Goal: Transaction & Acquisition: Purchase product/service

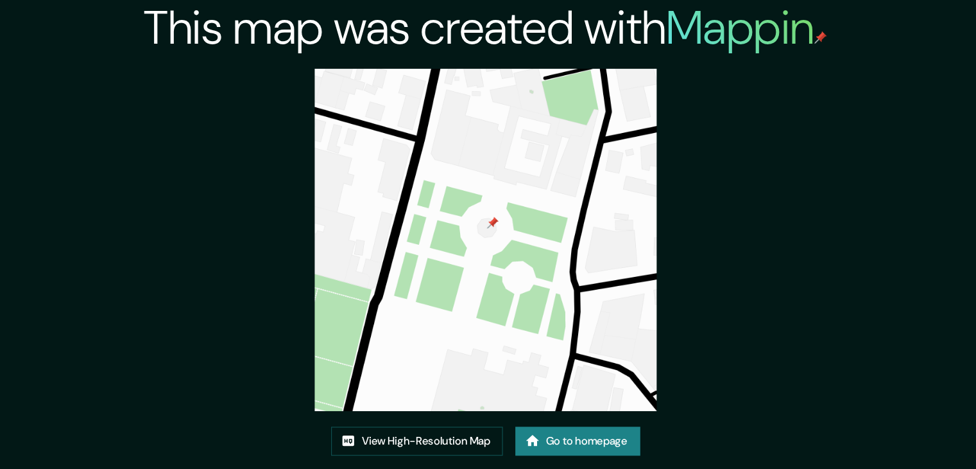
click at [545, 359] on link "Go to homepage" at bounding box center [564, 362] width 103 height 24
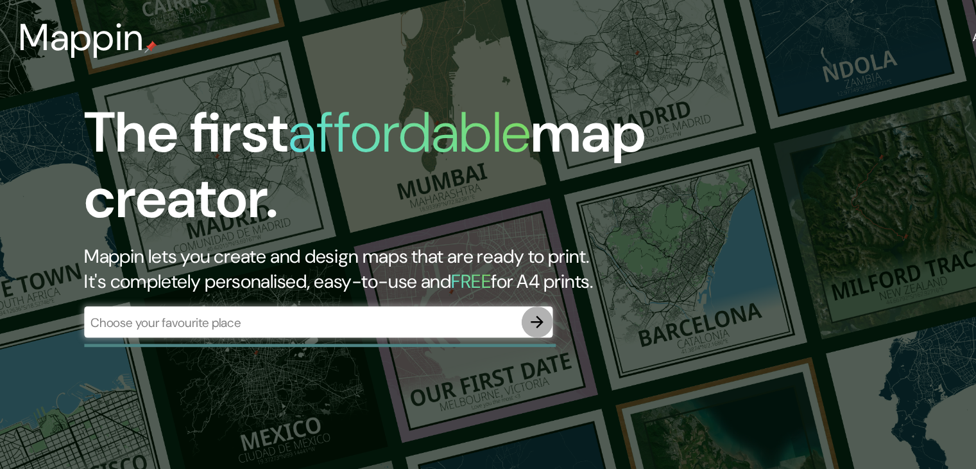
click at [439, 263] on icon "button" at bounding box center [441, 264] width 15 height 15
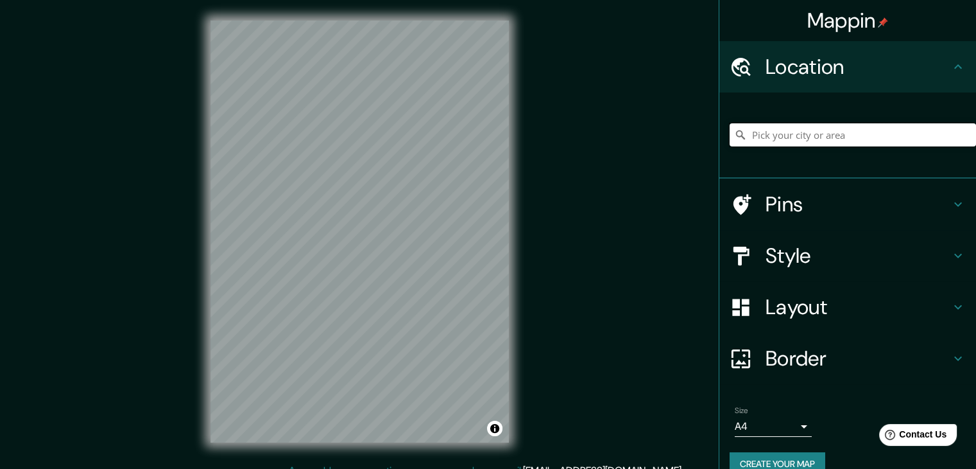
click at [807, 142] on input "Pick your city or area" at bounding box center [853, 134] width 246 height 23
type input "J"
click at [878, 132] on input "Pick your city or area" at bounding box center [853, 134] width 246 height 23
paste input "Plaza Hidalgo y Jardín Centenario"
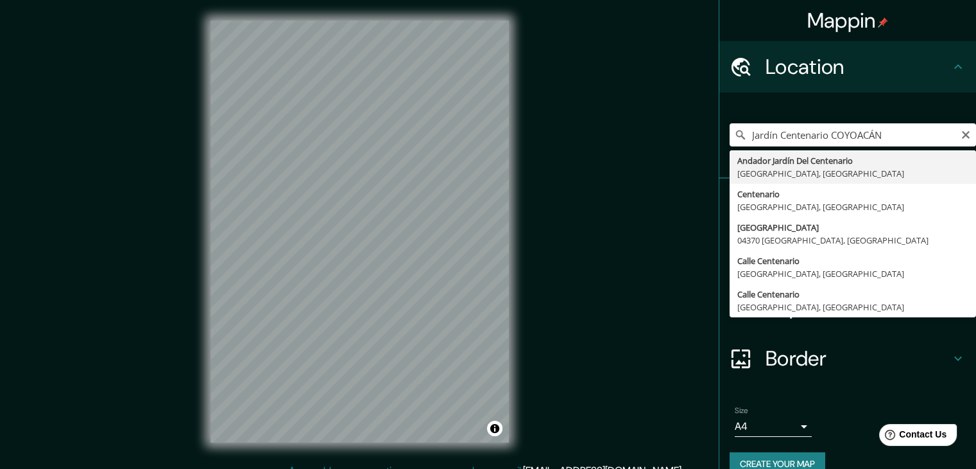
type input "Andador Jardín Del Centenario, 04000 Ciudad de México, México"
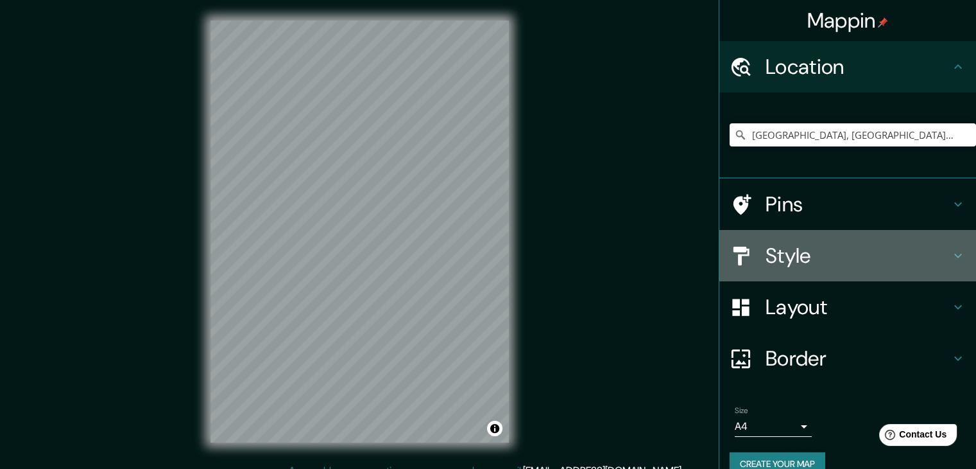
click at [801, 258] on h4 "Style" at bounding box center [858, 256] width 185 height 26
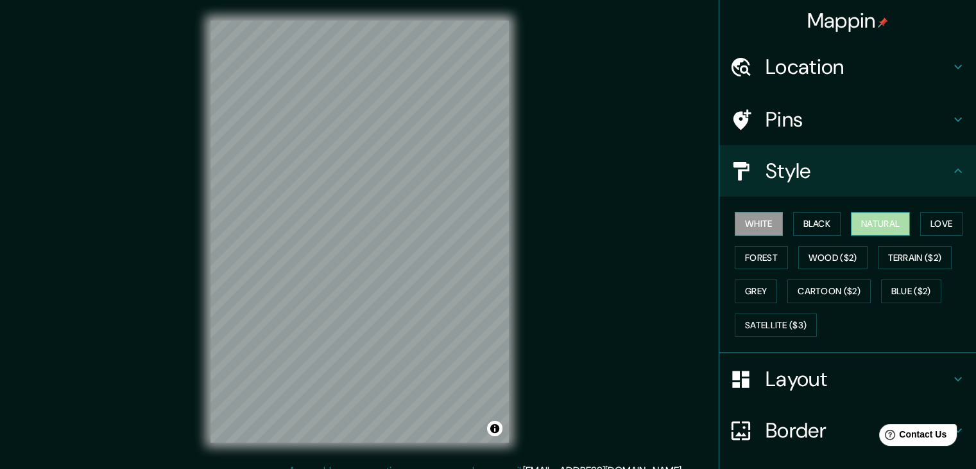
click at [895, 225] on button "Natural" at bounding box center [880, 224] width 59 height 24
click at [875, 373] on h4 "Layout" at bounding box center [858, 379] width 185 height 26
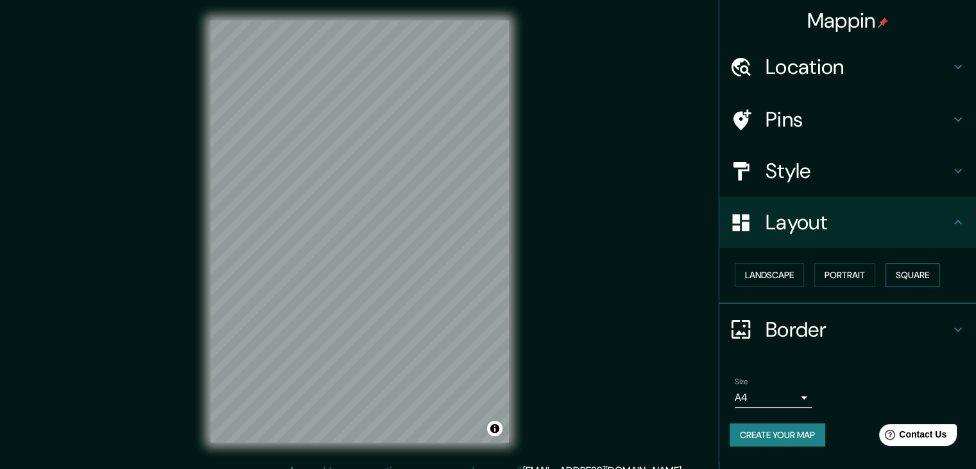
click at [932, 275] on button "Square" at bounding box center [913, 275] width 54 height 24
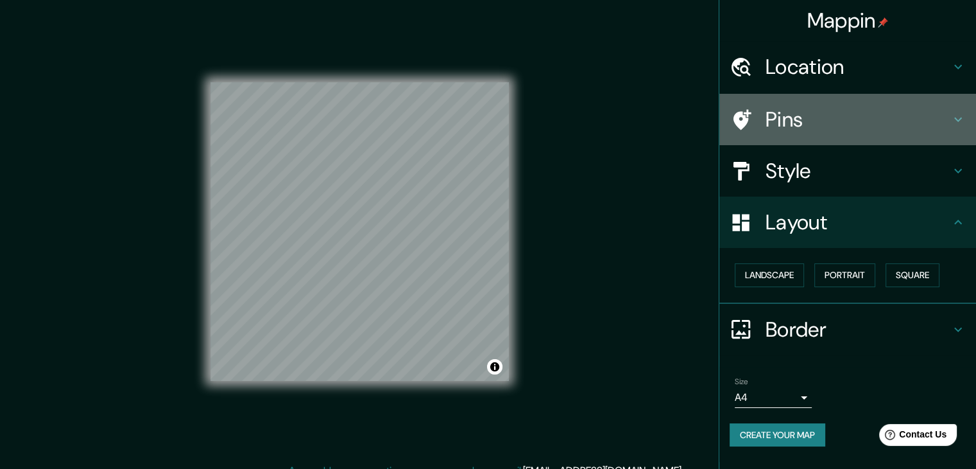
click at [752, 126] on div at bounding box center [748, 119] width 36 height 22
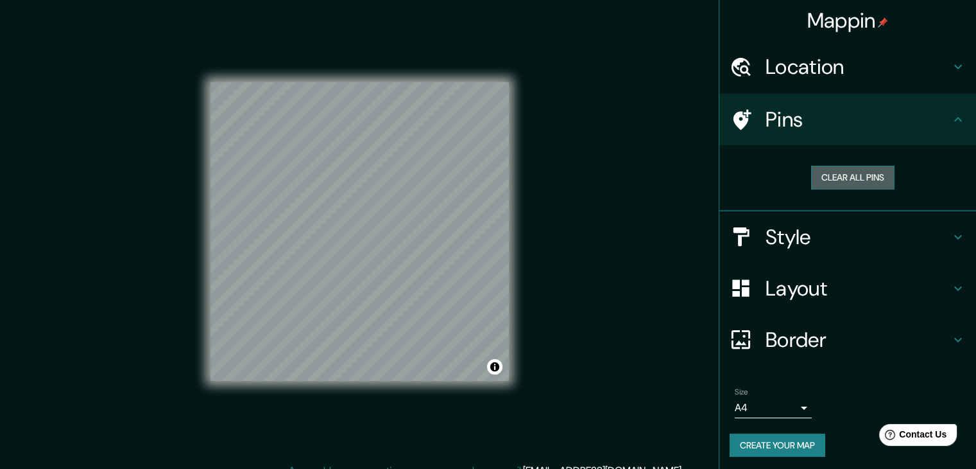
click at [845, 174] on button "Clear all pins" at bounding box center [852, 178] width 83 height 24
click at [429, 205] on div at bounding box center [431, 206] width 10 height 10
click at [429, 207] on div at bounding box center [428, 204] width 10 height 10
click at [429, 203] on div at bounding box center [434, 198] width 10 height 10
click at [429, 200] on div at bounding box center [429, 198] width 10 height 10
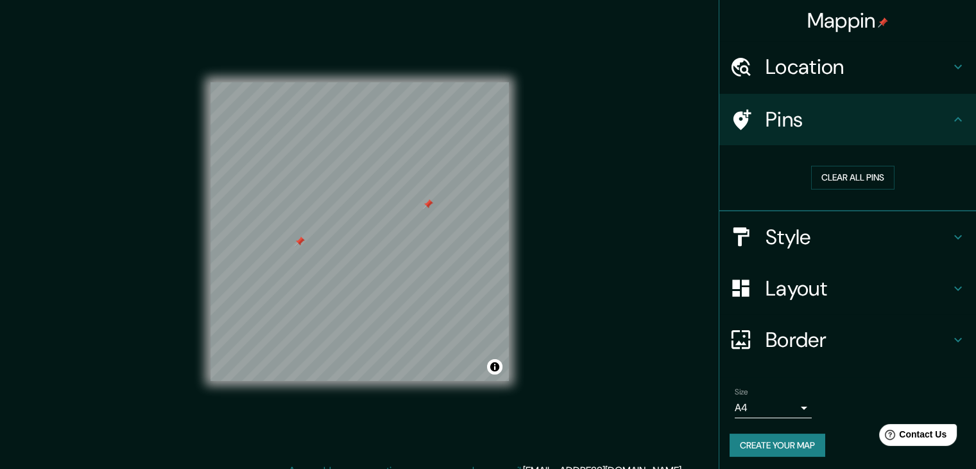
click at [576, 230] on div "Mappin Location [GEOGRAPHIC_DATA], [GEOGRAPHIC_DATA] Pins Clear all pins Style …" at bounding box center [488, 241] width 976 height 483
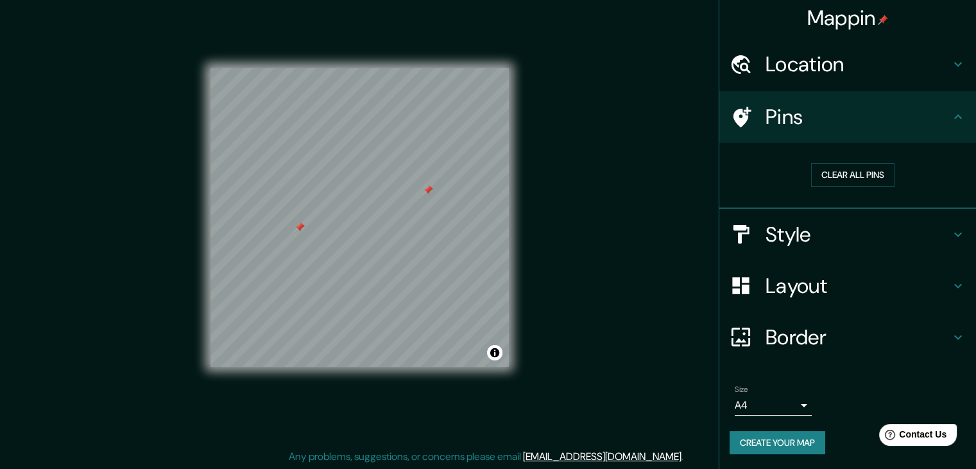
scroll to position [15, 0]
click at [809, 439] on button "Create your map" at bounding box center [778, 443] width 96 height 24
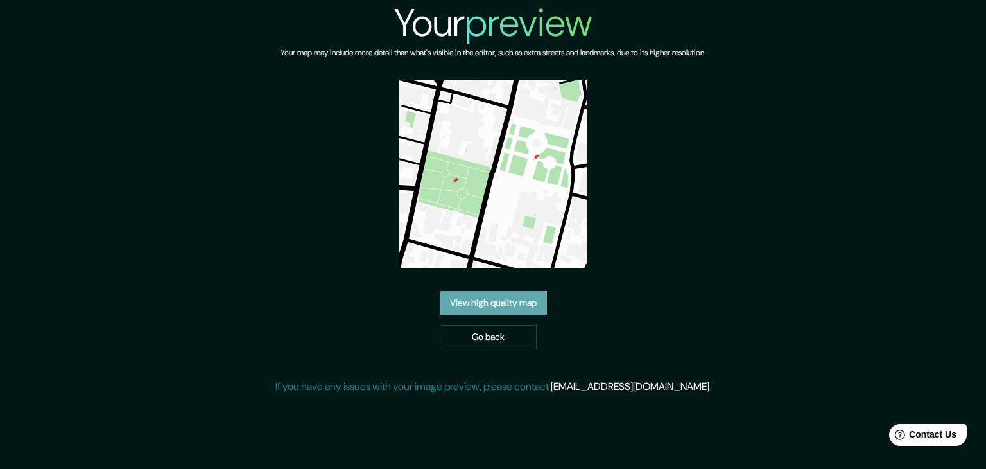
click at [528, 301] on link "View high quality map" at bounding box center [493, 303] width 107 height 24
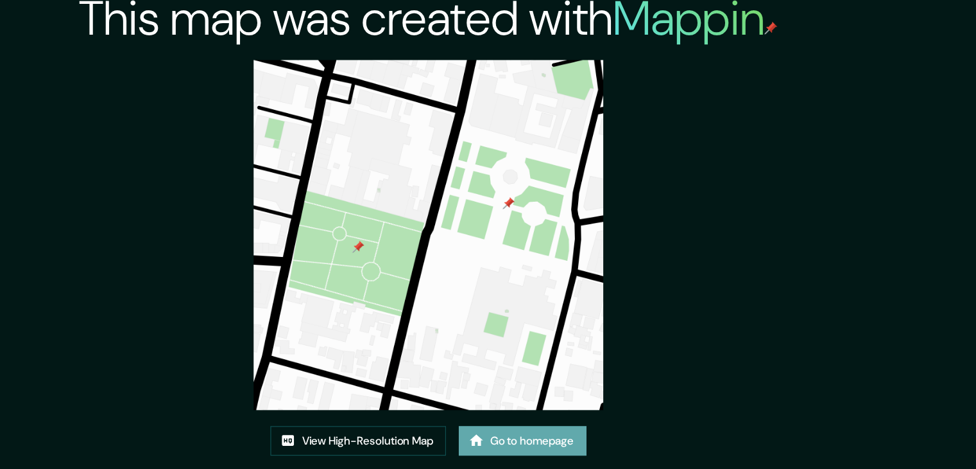
click at [548, 354] on link "Go to homepage" at bounding box center [564, 362] width 103 height 24
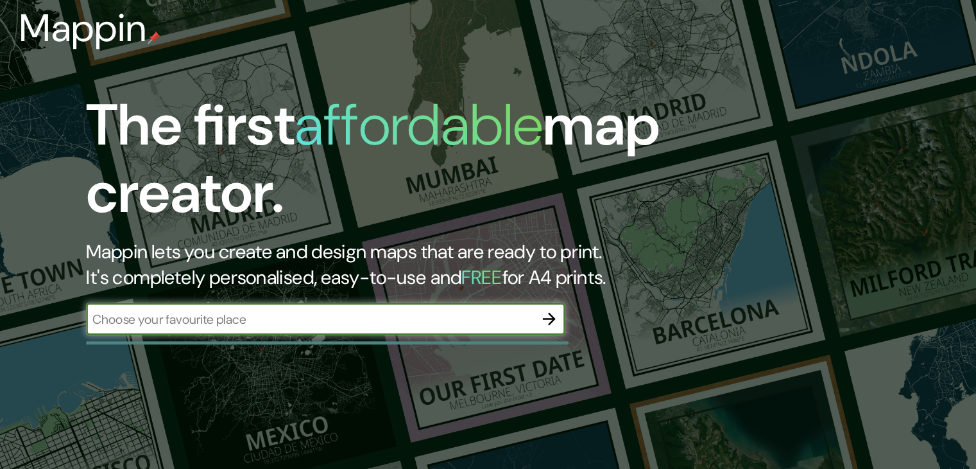
click at [444, 263] on icon "button" at bounding box center [441, 264] width 10 height 10
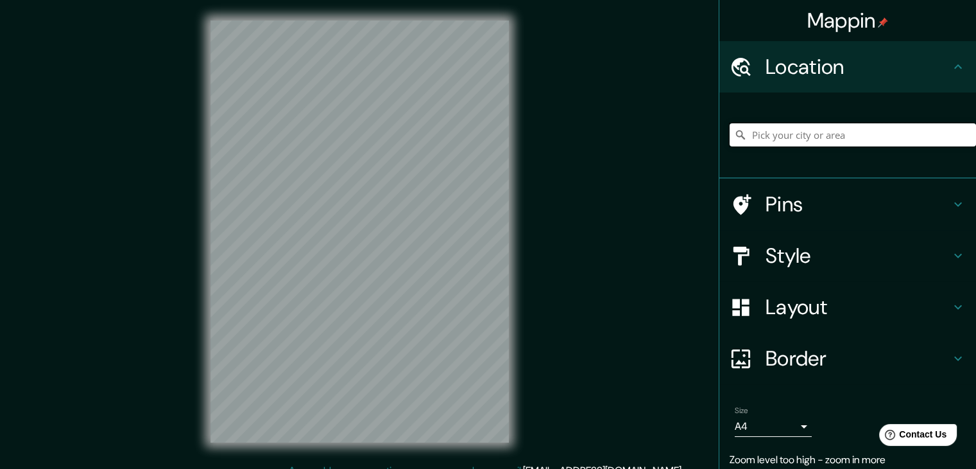
click at [778, 139] on input "Pick your city or area" at bounding box center [853, 134] width 246 height 23
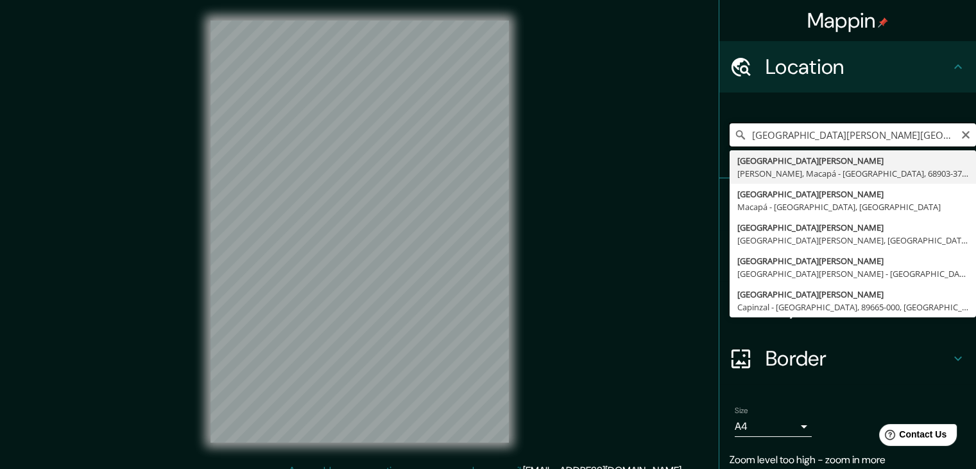
click at [777, 135] on input "[GEOGRAPHIC_DATA][PERSON_NAME][GEOGRAPHIC_DATA]" at bounding box center [853, 134] width 246 height 23
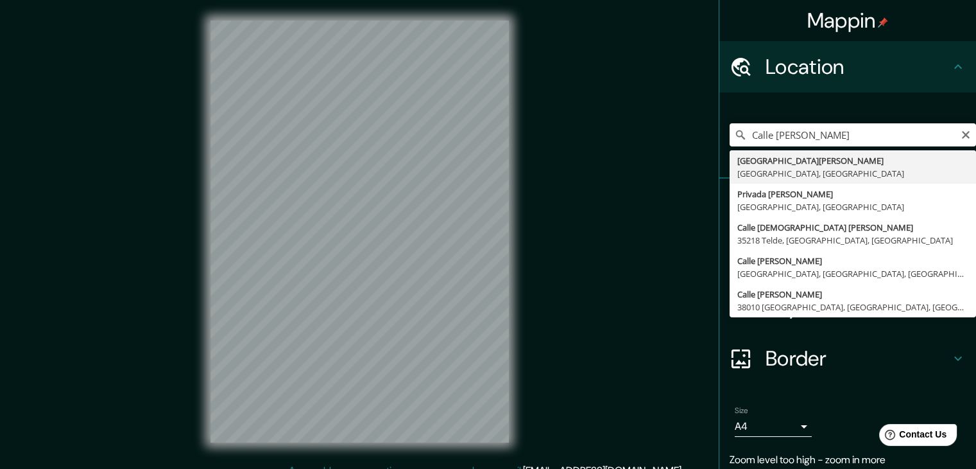
type input "[GEOGRAPHIC_DATA][PERSON_NAME], [GEOGRAPHIC_DATA]"
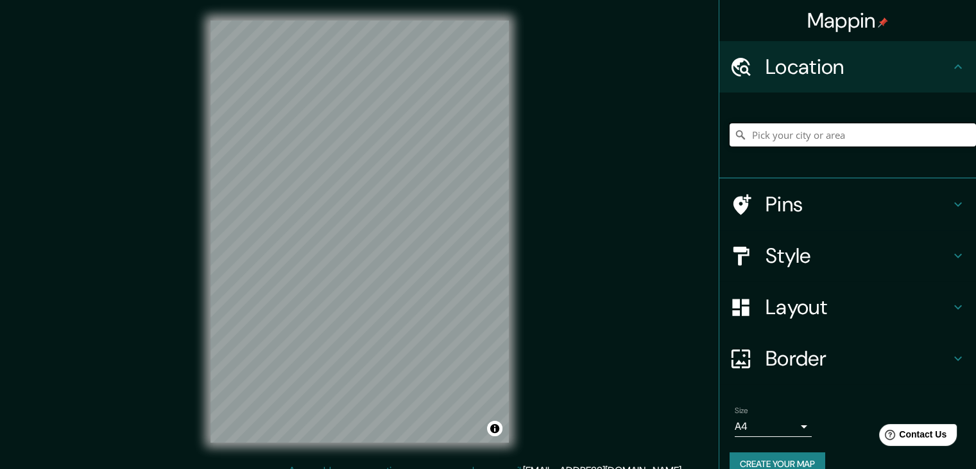
click at [813, 131] on input "Pick your city or area" at bounding box center [853, 134] width 246 height 23
paste input "Av. Francisco Sosa"
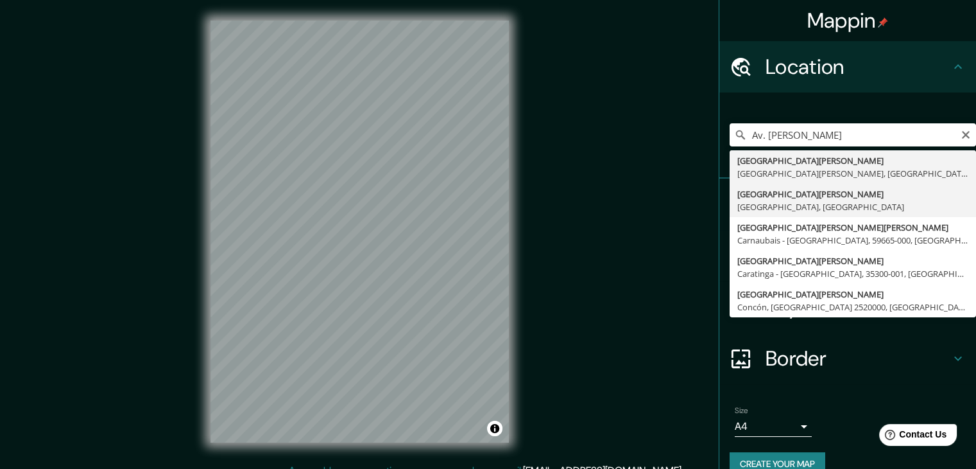
type input "[GEOGRAPHIC_DATA][PERSON_NAME], [GEOGRAPHIC_DATA]"
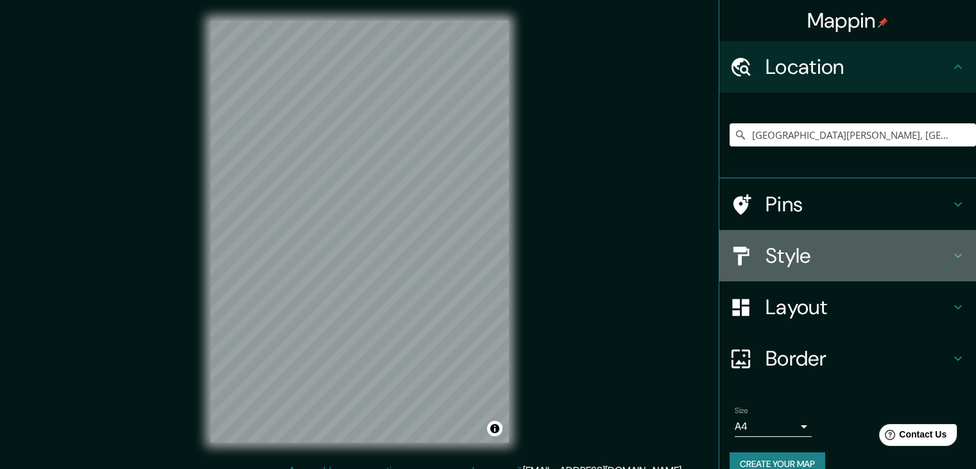
click at [818, 249] on h4 "Style" at bounding box center [858, 256] width 185 height 26
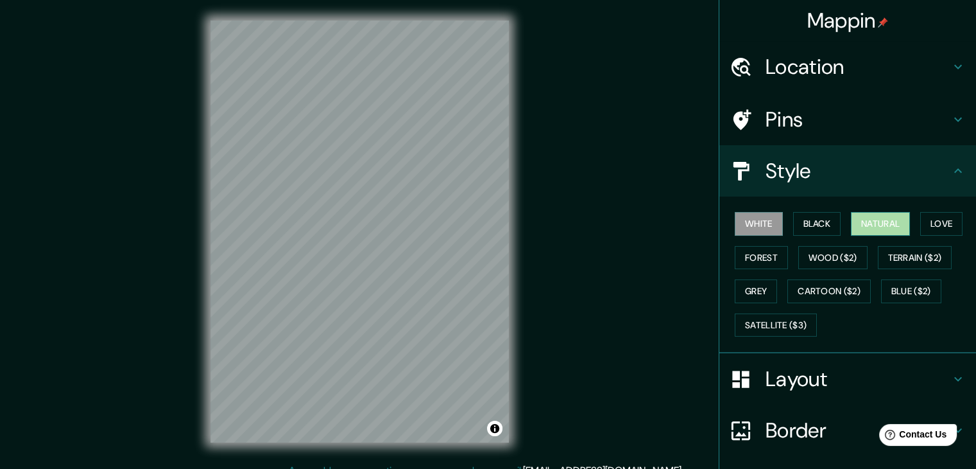
click at [879, 220] on button "Natural" at bounding box center [880, 224] width 59 height 24
click at [821, 374] on h4 "Layout" at bounding box center [858, 379] width 185 height 26
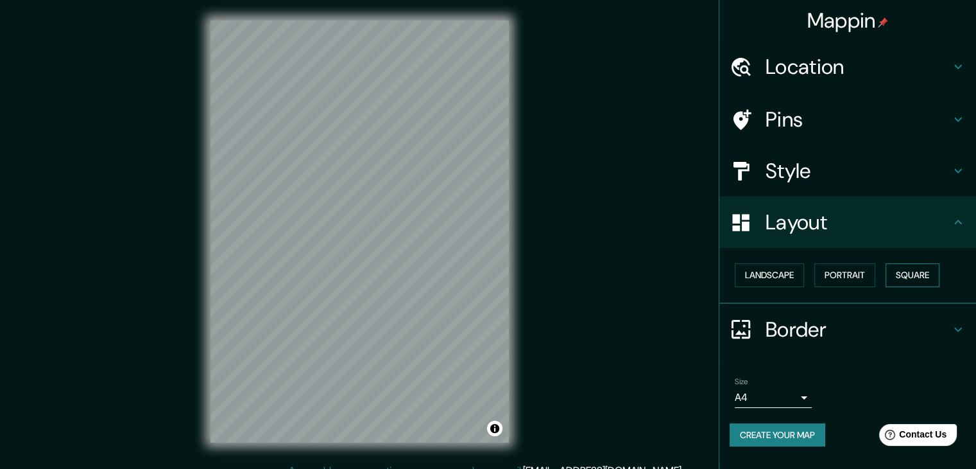
click at [911, 274] on button "Square" at bounding box center [913, 275] width 54 height 24
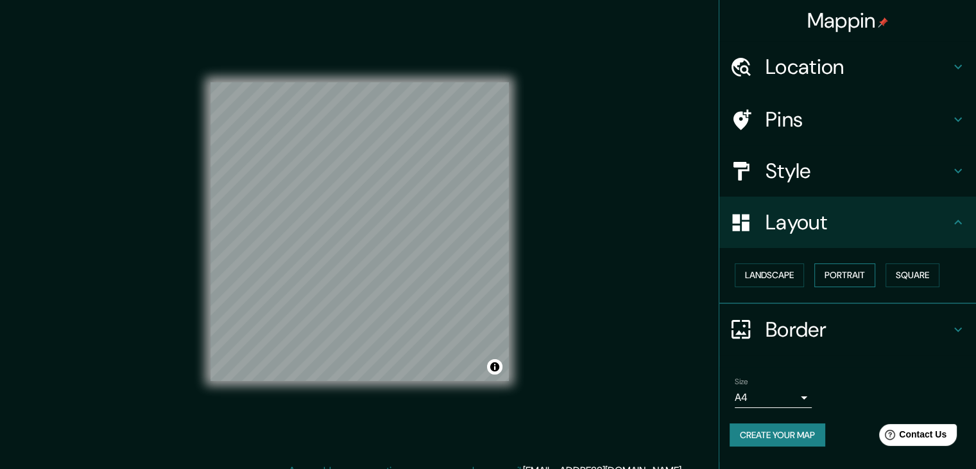
click at [855, 280] on button "Portrait" at bounding box center [845, 275] width 61 height 24
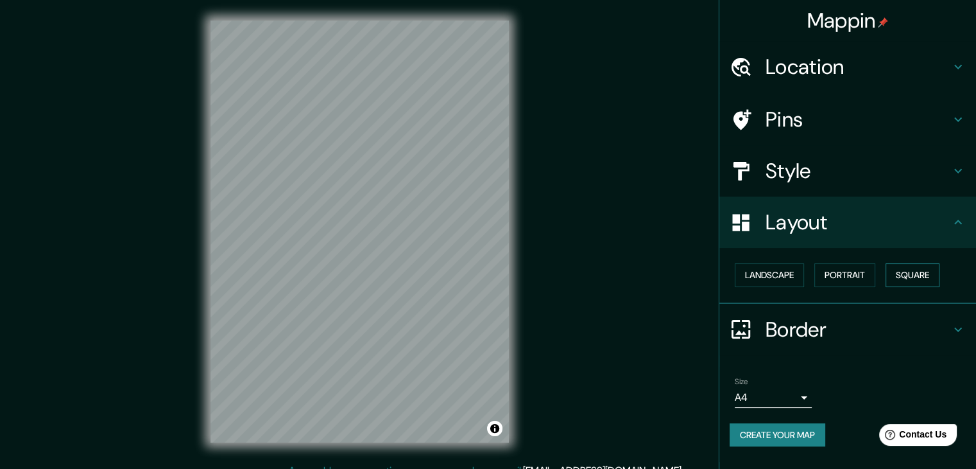
click at [918, 269] on button "Square" at bounding box center [913, 275] width 54 height 24
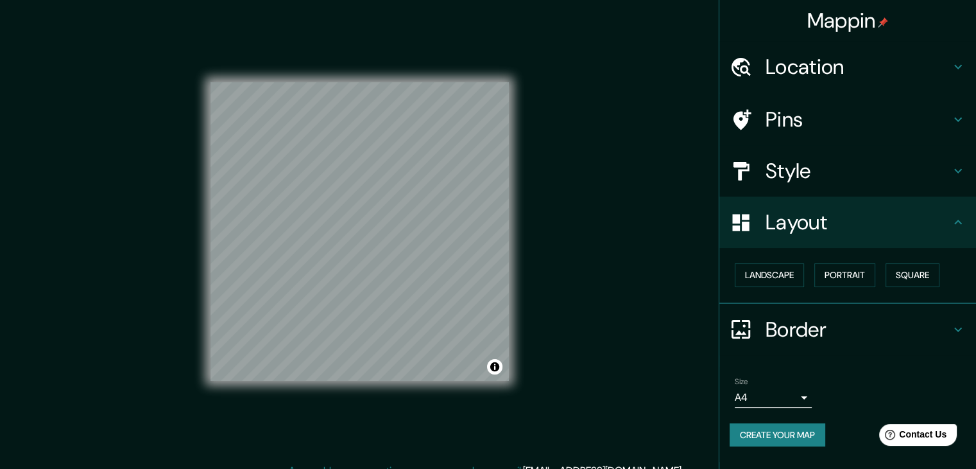
click at [658, 338] on div "Mappin Location Avenida Francisco Sosa, 04010 Ciudad de México, México Pins Sty…" at bounding box center [488, 241] width 976 height 483
click at [759, 114] on div at bounding box center [748, 119] width 36 height 22
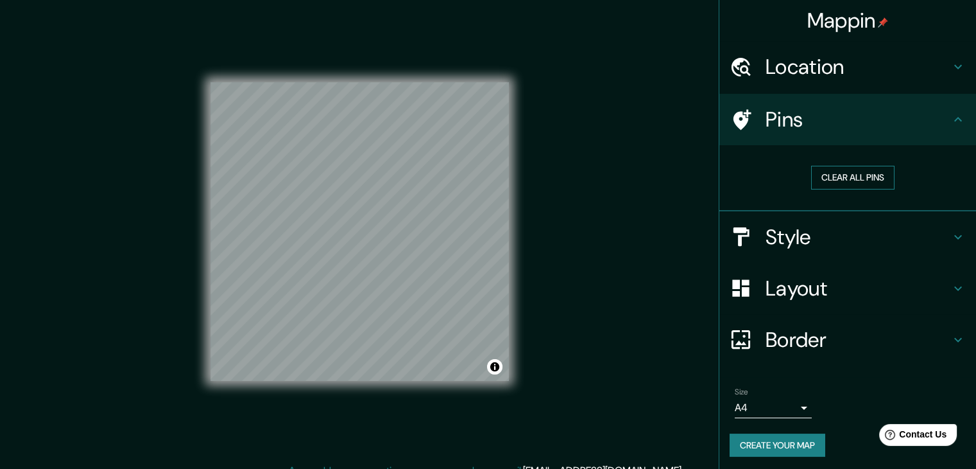
click at [850, 175] on button "Clear all pins" at bounding box center [852, 178] width 83 height 24
click at [288, 247] on div at bounding box center [290, 244] width 10 height 10
click at [291, 250] on div at bounding box center [293, 246] width 10 height 10
click at [291, 250] on div at bounding box center [292, 247] width 10 height 10
click at [347, 254] on div at bounding box center [348, 249] width 10 height 10
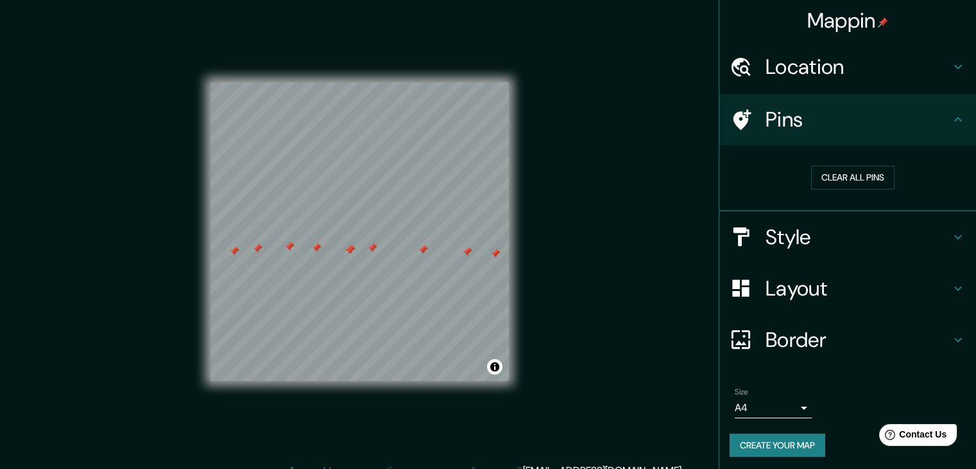
click at [349, 252] on div at bounding box center [350, 250] width 10 height 10
click at [346, 252] on div at bounding box center [349, 250] width 10 height 10
click at [352, 251] on div at bounding box center [354, 252] width 10 height 10
click at [350, 249] on div at bounding box center [352, 249] width 10 height 10
click at [773, 443] on button "Create your map" at bounding box center [778, 445] width 96 height 24
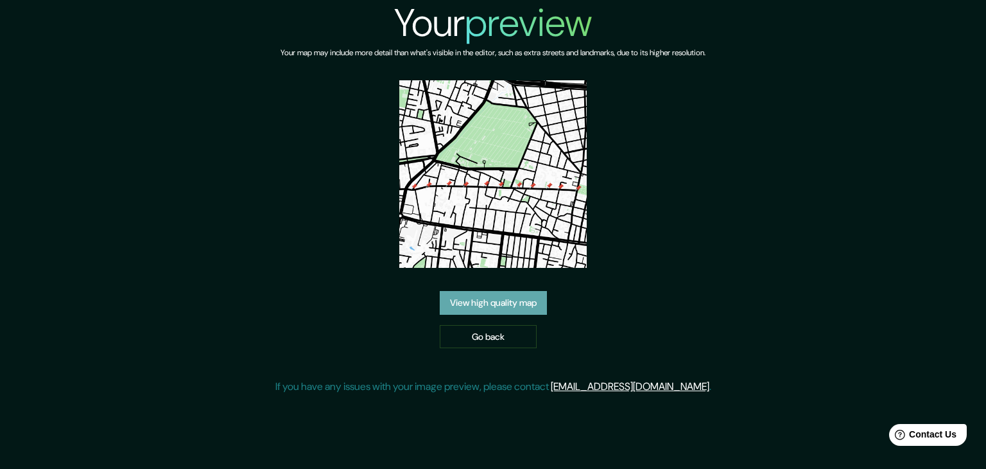
click at [527, 304] on link "View high quality map" at bounding box center [493, 303] width 107 height 24
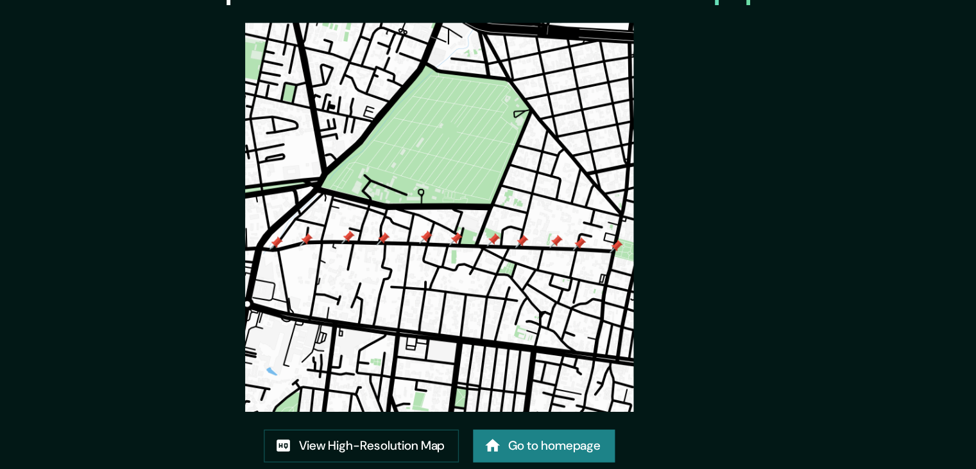
click at [552, 366] on link "Go to homepage" at bounding box center [564, 362] width 103 height 24
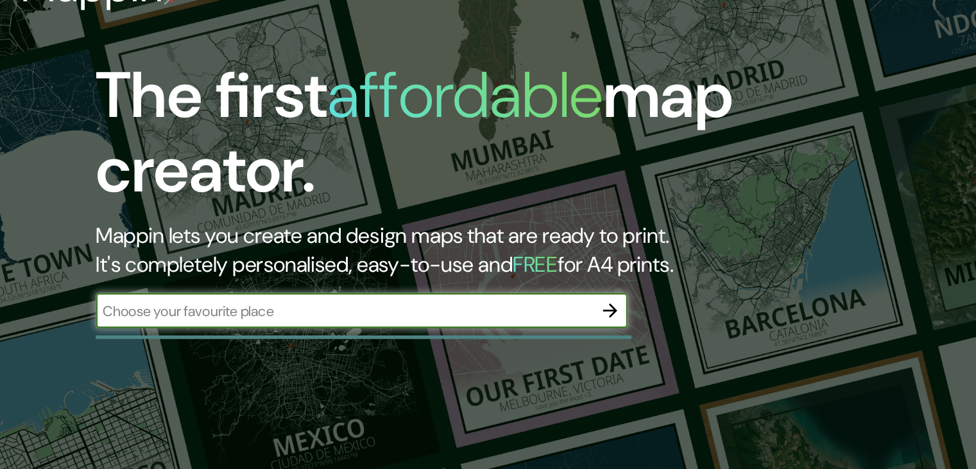
click at [451, 263] on button "button" at bounding box center [442, 265] width 26 height 26
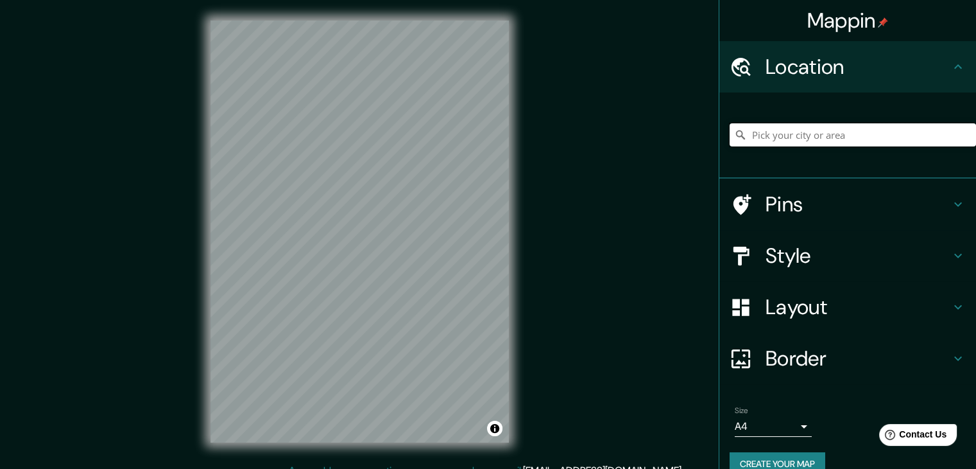
click at [845, 130] on input "Pick your city or area" at bounding box center [853, 134] width 246 height 23
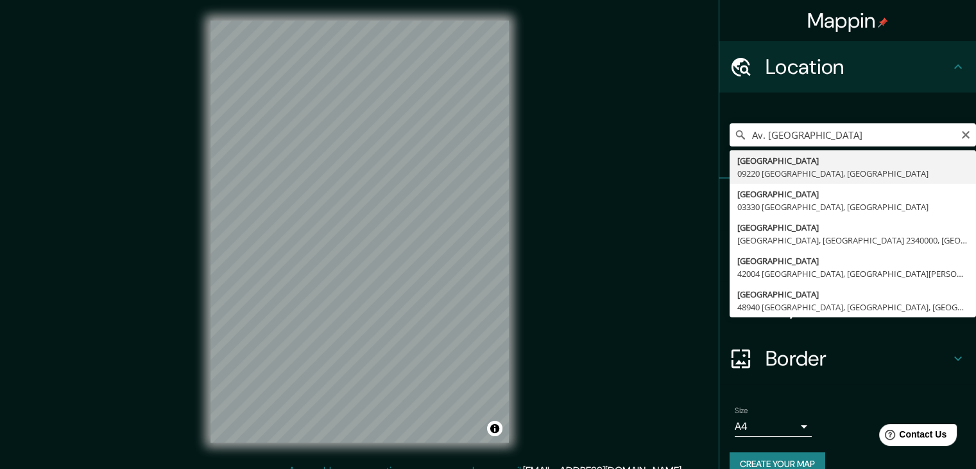
type input "[GEOGRAPHIC_DATA], [GEOGRAPHIC_DATA], [GEOGRAPHIC_DATA]"
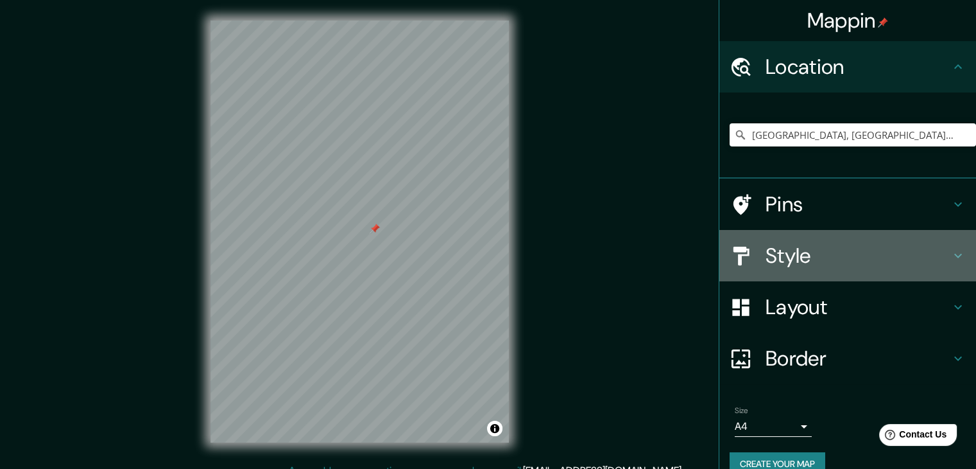
click at [799, 249] on h4 "Style" at bounding box center [858, 256] width 185 height 26
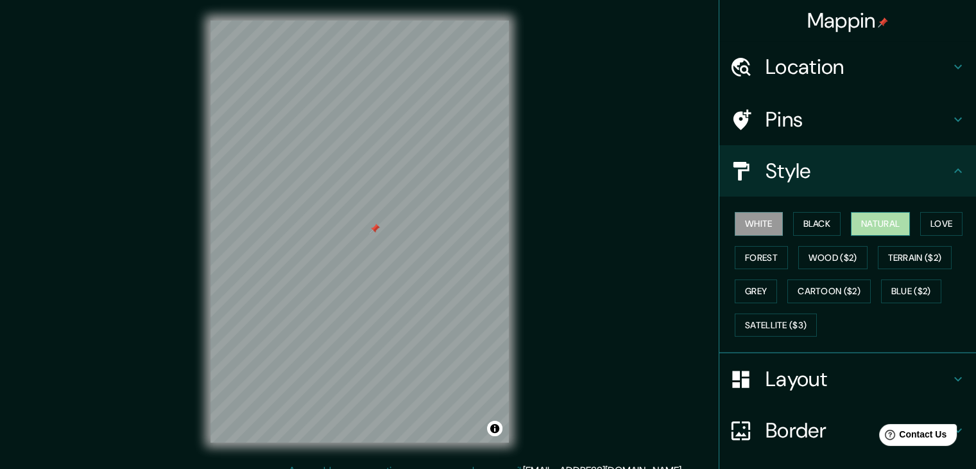
click at [877, 221] on button "Natural" at bounding box center [880, 224] width 59 height 24
click at [860, 61] on h4 "Location" at bounding box center [858, 67] width 185 height 26
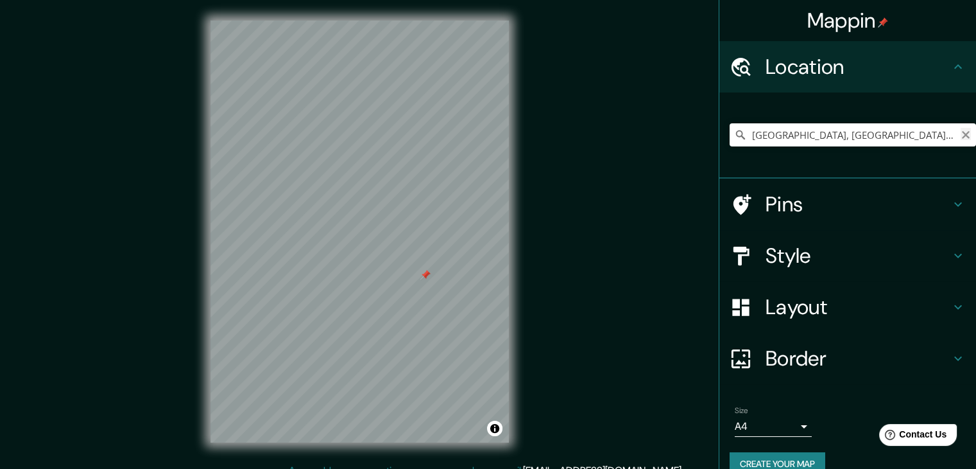
click at [962, 135] on icon "Clear" at bounding box center [966, 135] width 8 height 8
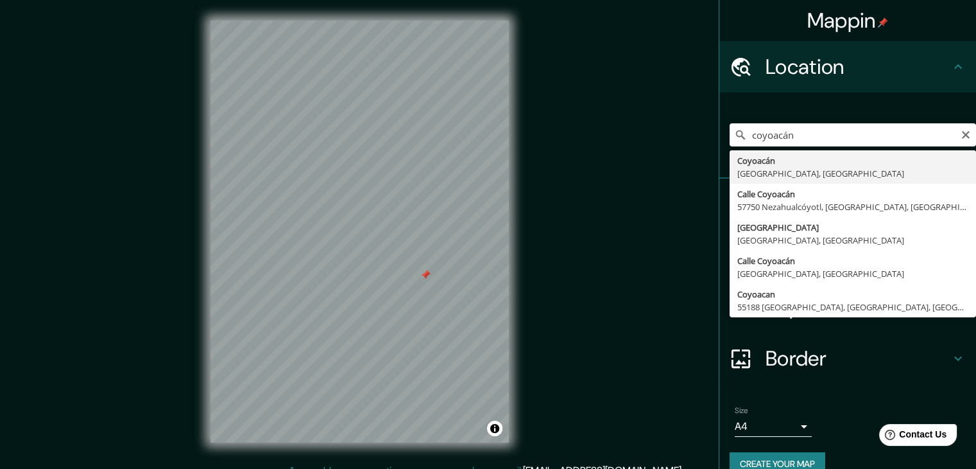
type input "Coyoacán, [GEOGRAPHIC_DATA], [GEOGRAPHIC_DATA]"
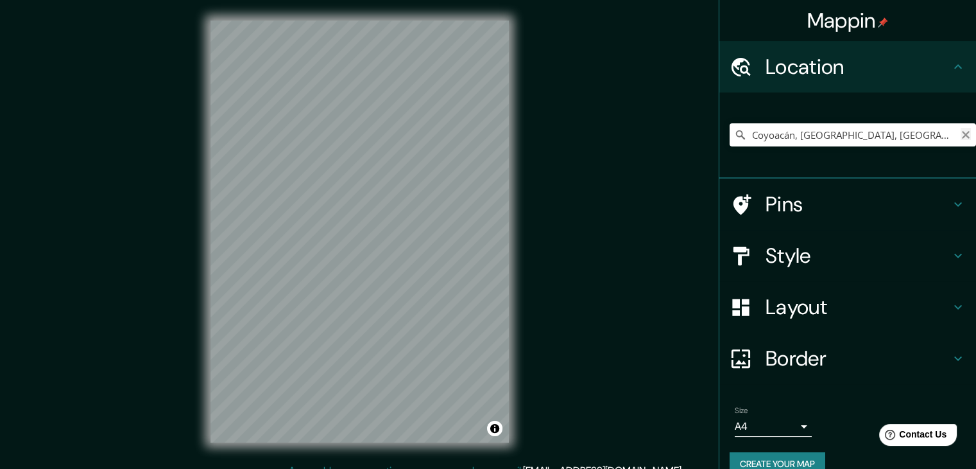
click at [961, 134] on icon "Clear" at bounding box center [966, 135] width 10 height 10
type input "[PERSON_NAME][GEOGRAPHIC_DATA], 84489 [GEOGRAPHIC_DATA], [GEOGRAPHIC_DATA]"
click at [961, 135] on icon "Clear" at bounding box center [966, 135] width 10 height 10
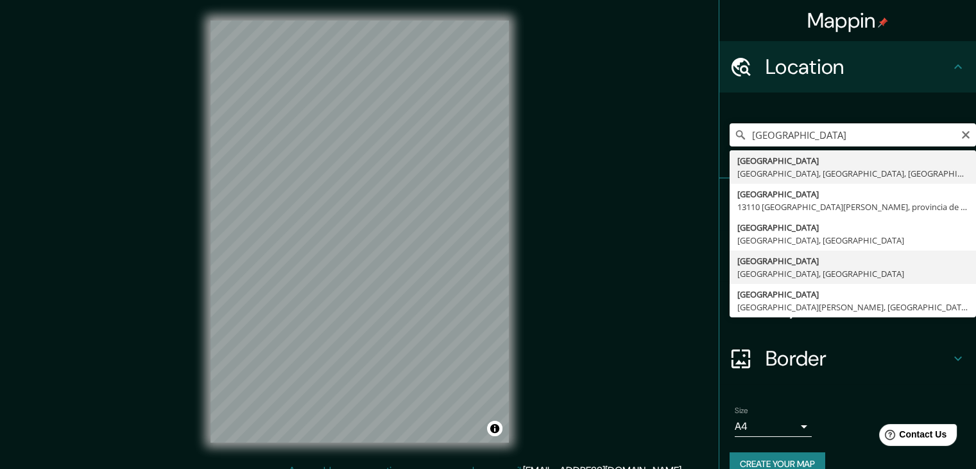
type input "[GEOGRAPHIC_DATA], [GEOGRAPHIC_DATA], [GEOGRAPHIC_DATA]"
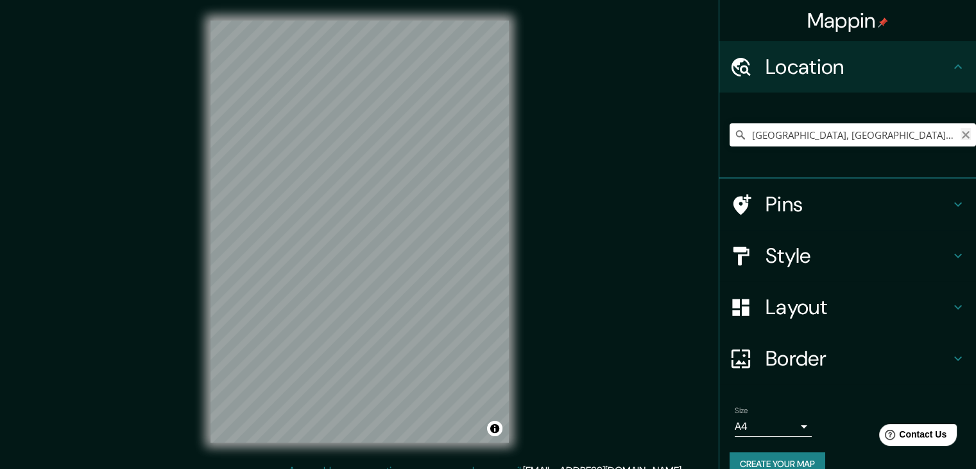
click at [962, 132] on icon "Clear" at bounding box center [966, 135] width 8 height 8
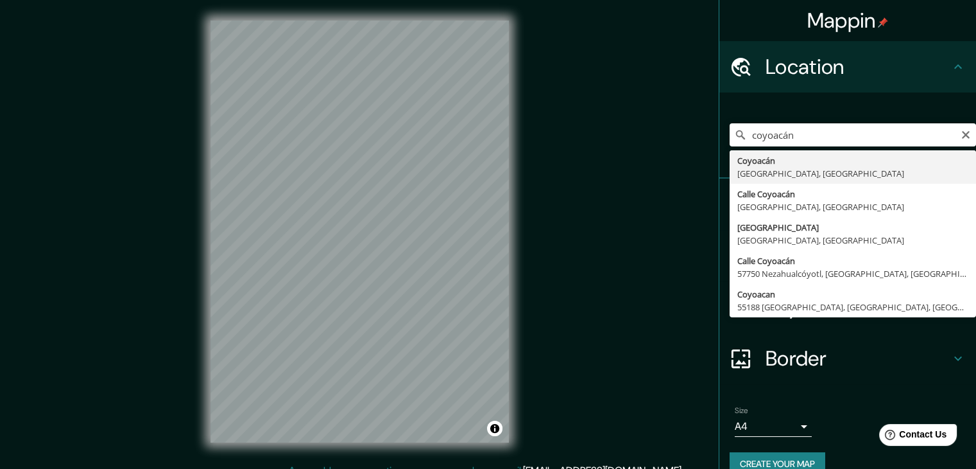
type input "Coyoacán, [GEOGRAPHIC_DATA], [GEOGRAPHIC_DATA]"
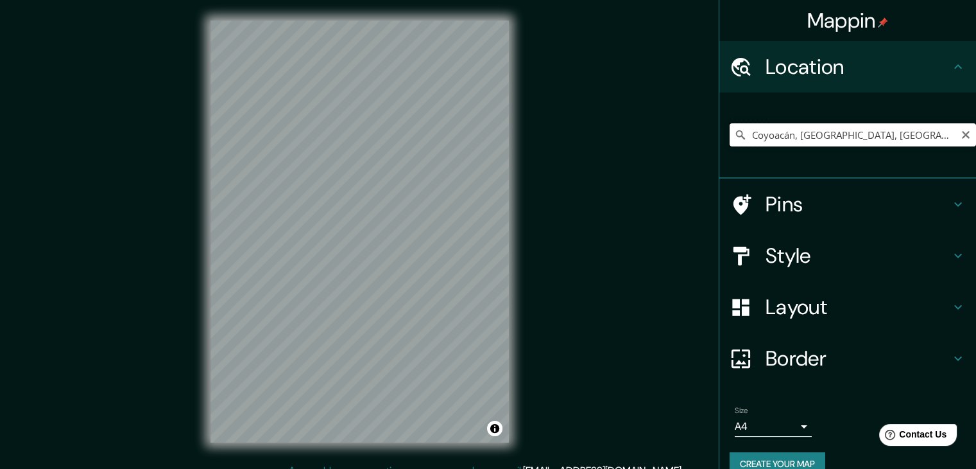
click at [965, 135] on input "Coyoacán, [GEOGRAPHIC_DATA], [GEOGRAPHIC_DATA]" at bounding box center [853, 134] width 246 height 23
click at [961, 135] on icon "Clear" at bounding box center [966, 135] width 10 height 10
paste input "Viveros de Coyoacán, [PERSON_NAME], Coyoacán, 04100 [GEOGRAPHIC_DATA], CDMX"
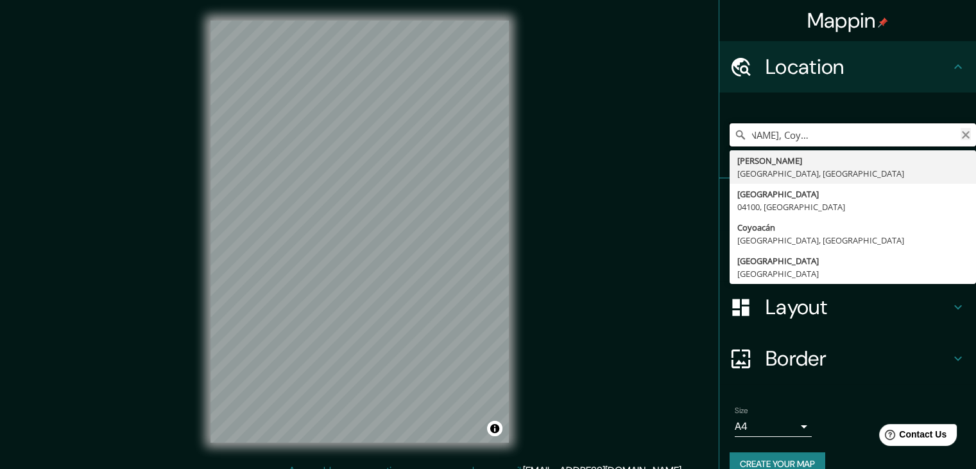
type input "Viveros de Coyoacán, [PERSON_NAME], Coyoacán, 04100 [GEOGRAPHIC_DATA], CDMX"
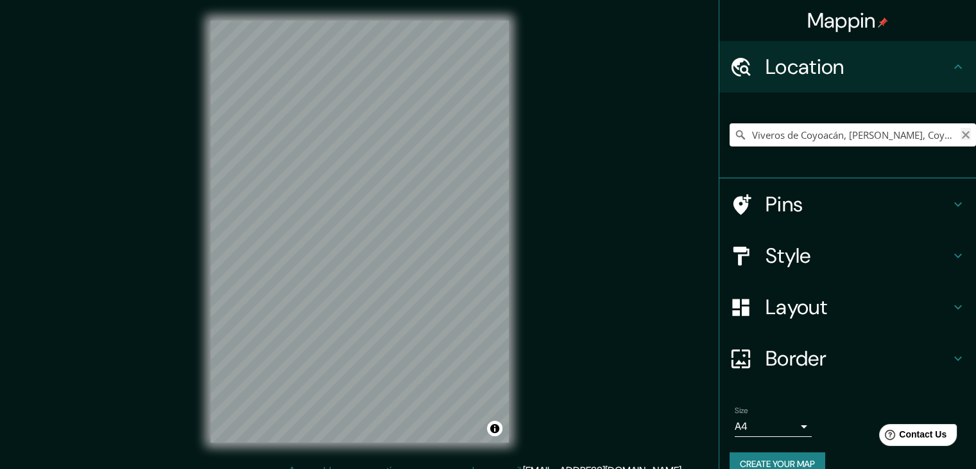
click at [962, 134] on icon "Clear" at bounding box center [966, 135] width 8 height 8
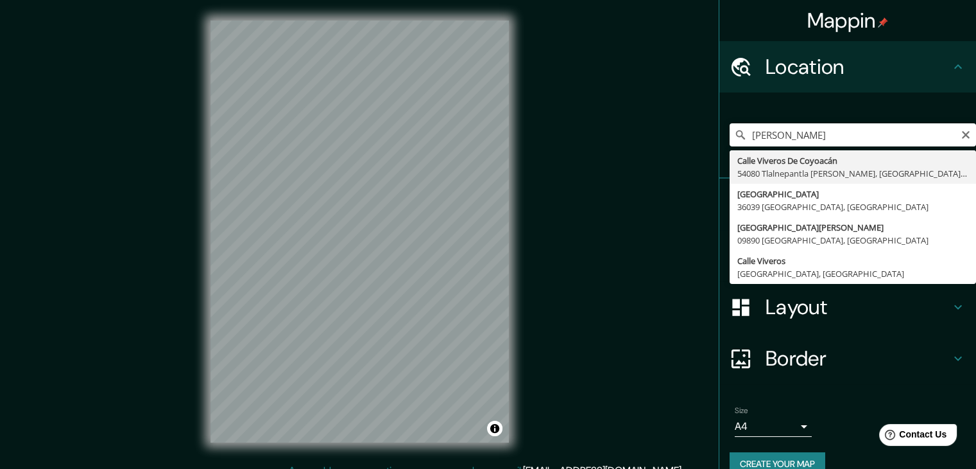
type input "Calle Viveros De Coyoacán, [GEOGRAPHIC_DATA][PERSON_NAME], [GEOGRAPHIC_DATA], […"
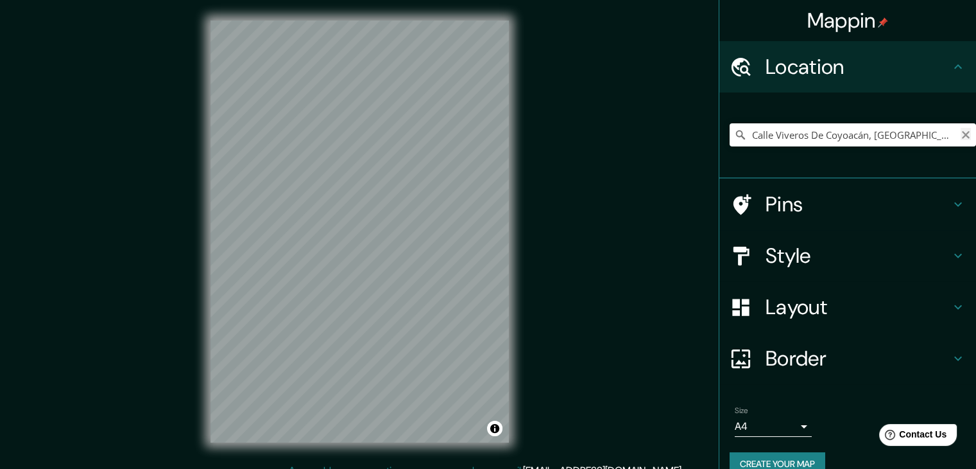
click at [961, 139] on icon "Clear" at bounding box center [966, 135] width 10 height 10
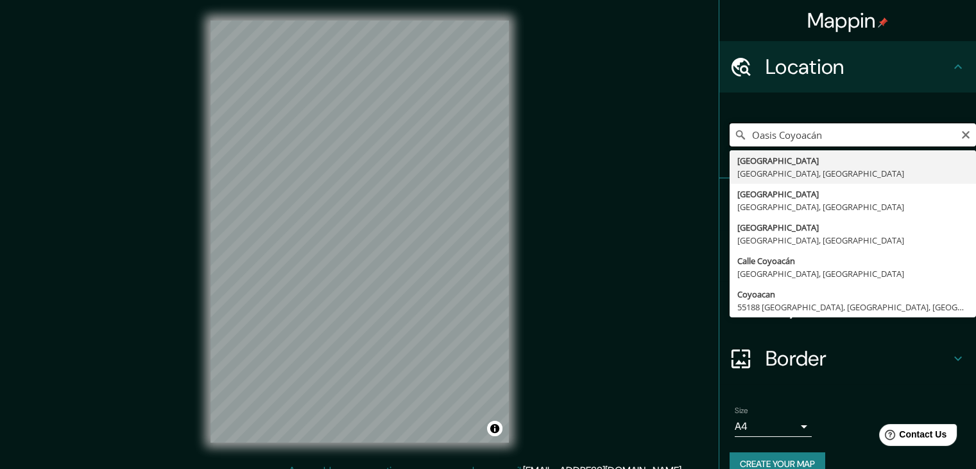
type input "Oasis Coyoacán"
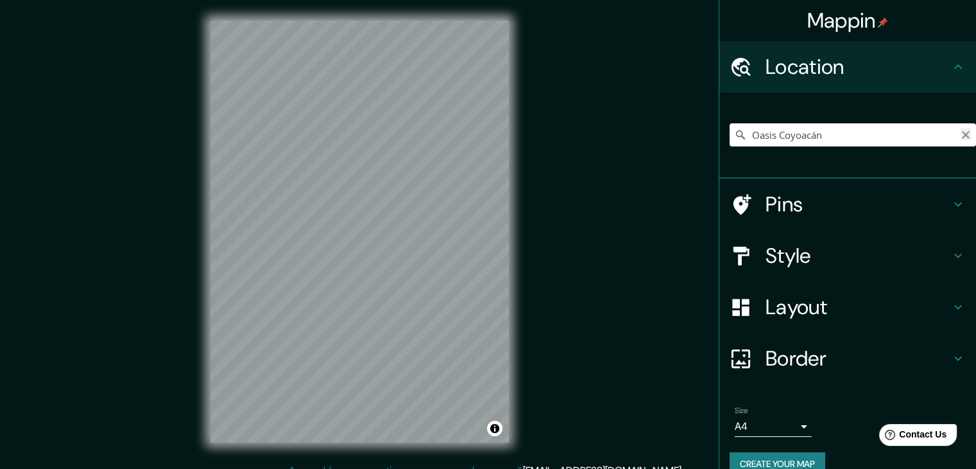
click at [961, 139] on icon "Clear" at bounding box center [966, 135] width 10 height 10
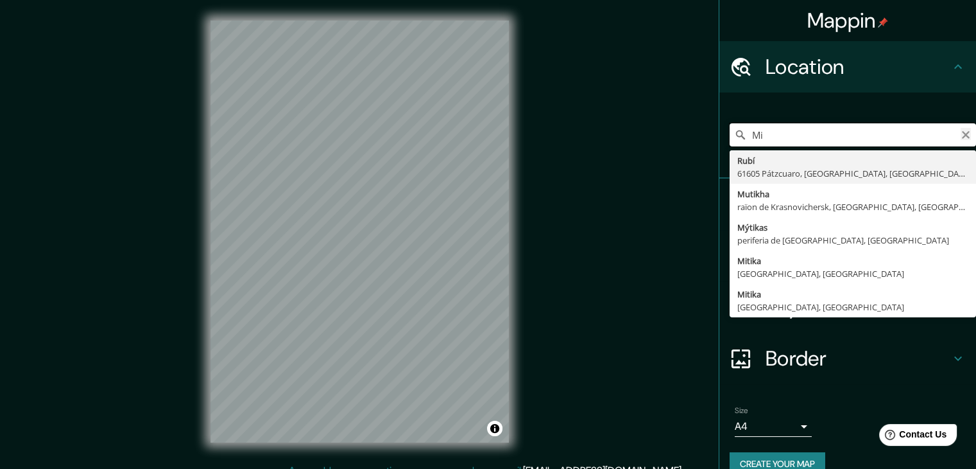
type input "M"
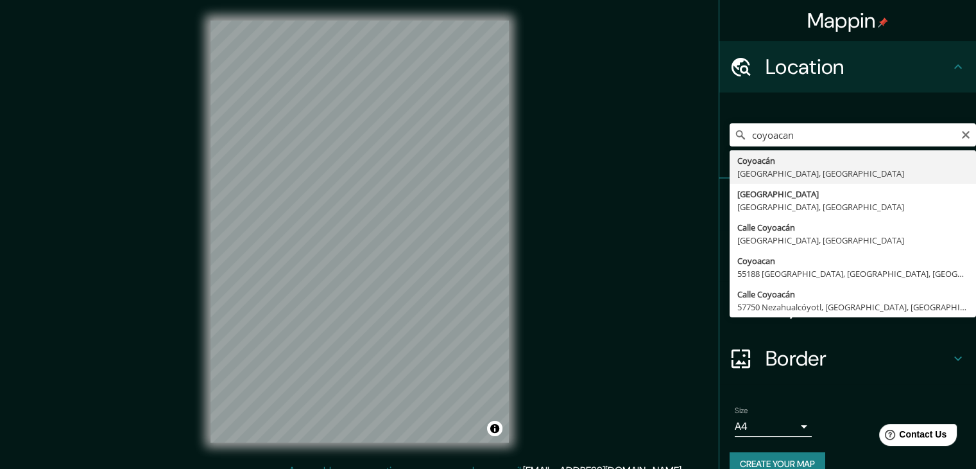
type input "Coyoacán, [GEOGRAPHIC_DATA], [GEOGRAPHIC_DATA]"
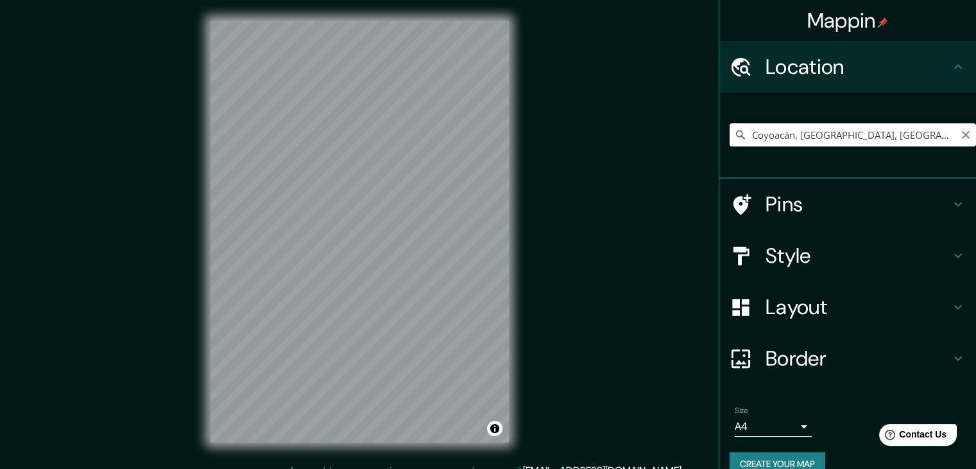
click at [961, 133] on icon "Clear" at bounding box center [966, 135] width 10 height 10
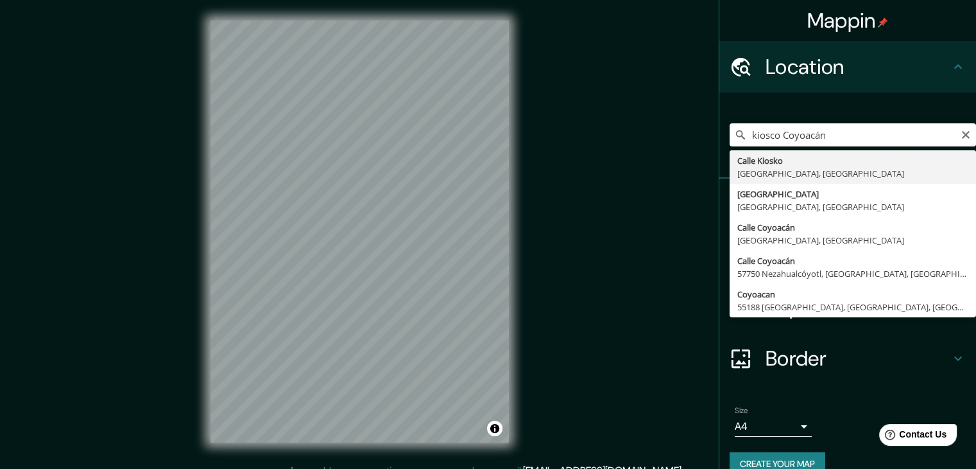
type input "kiosco Coyoacán"
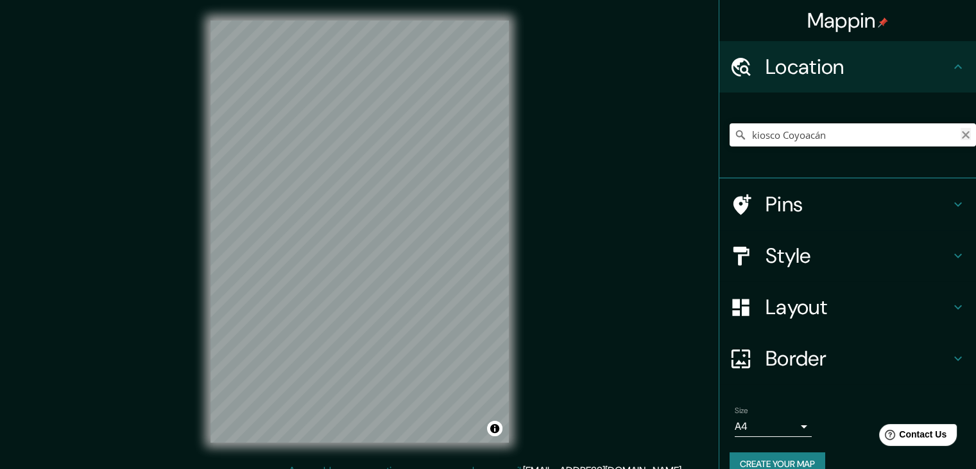
click at [961, 135] on icon "Clear" at bounding box center [966, 135] width 10 height 10
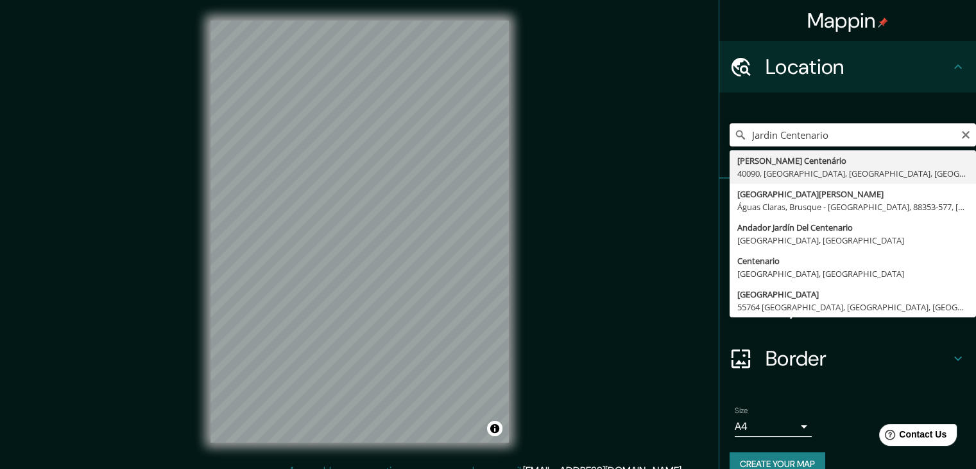
click at [757, 139] on input "Jardin Centenario" at bounding box center [853, 134] width 246 height 23
click at [886, 135] on input "Jardín Centenario" at bounding box center [853, 134] width 246 height 23
type input "[GEOGRAPHIC_DATA], [GEOGRAPHIC_DATA], [GEOGRAPHIC_DATA]"
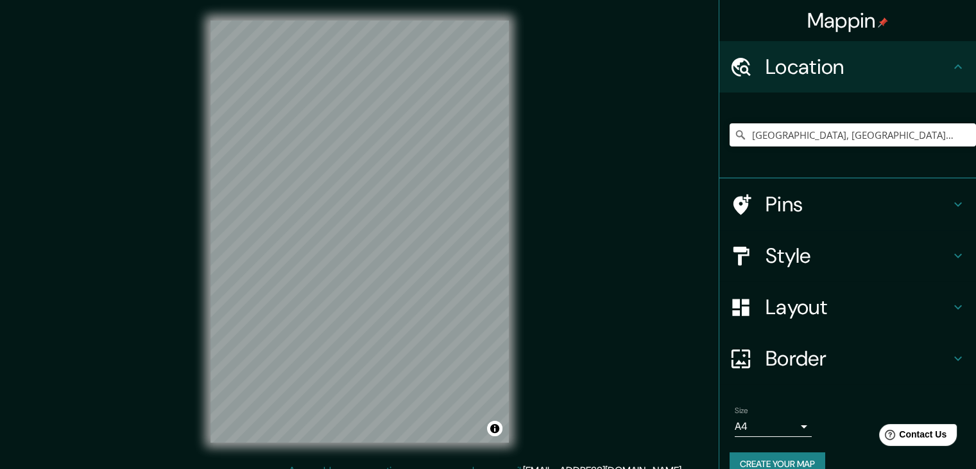
click at [929, 358] on h4 "Border" at bounding box center [858, 358] width 185 height 26
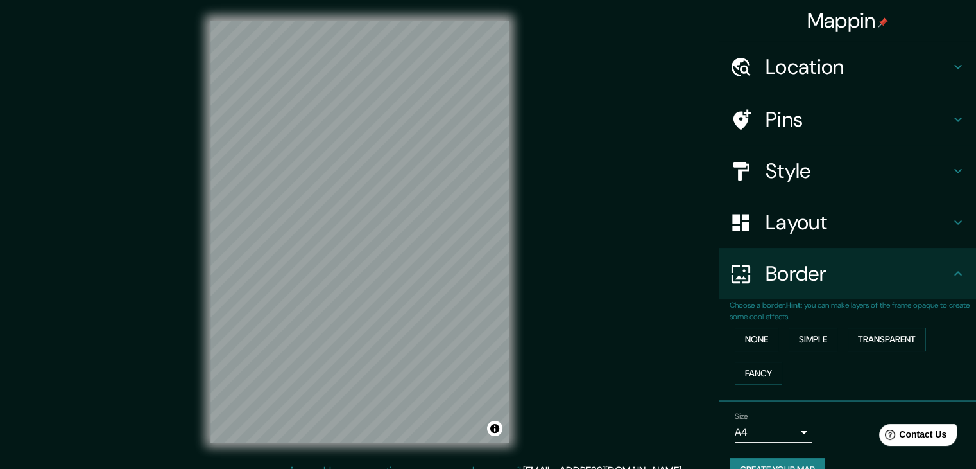
click at [859, 234] on h4 "Layout" at bounding box center [858, 222] width 185 height 26
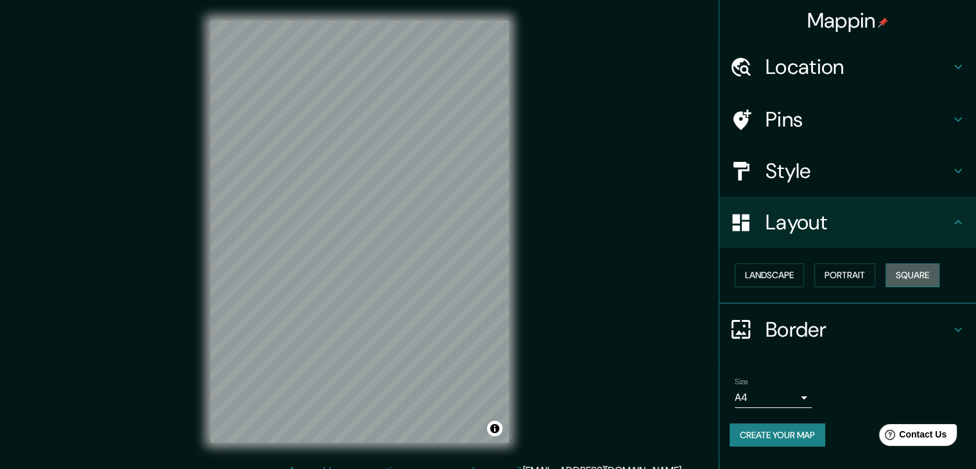
click at [927, 264] on button "Square" at bounding box center [913, 275] width 54 height 24
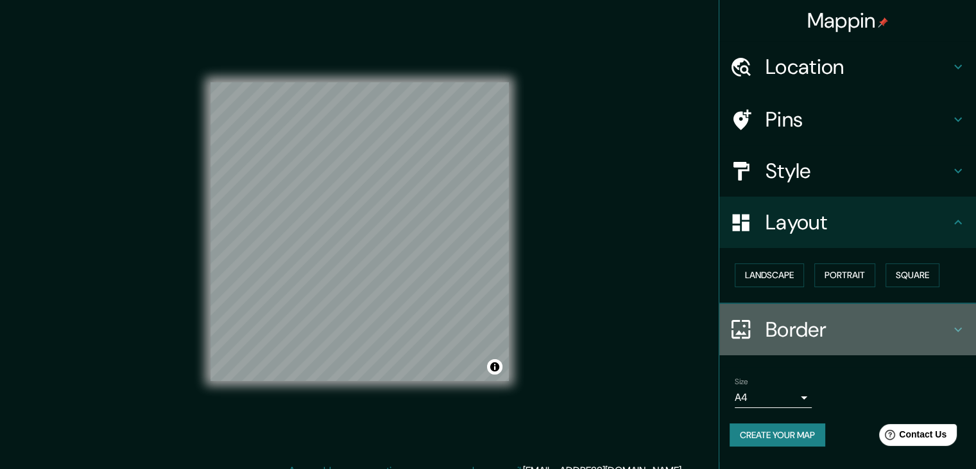
click at [910, 323] on h4 "Border" at bounding box center [858, 329] width 185 height 26
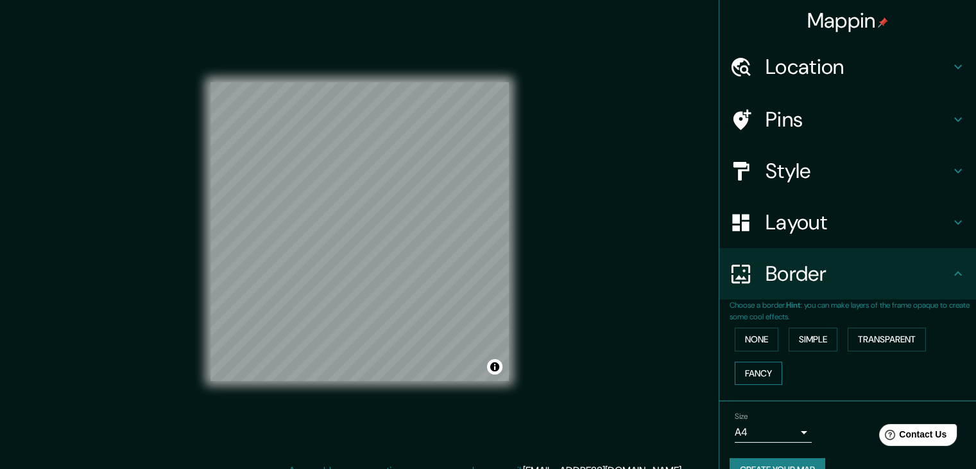
click at [743, 377] on button "Fancy" at bounding box center [758, 373] width 47 height 24
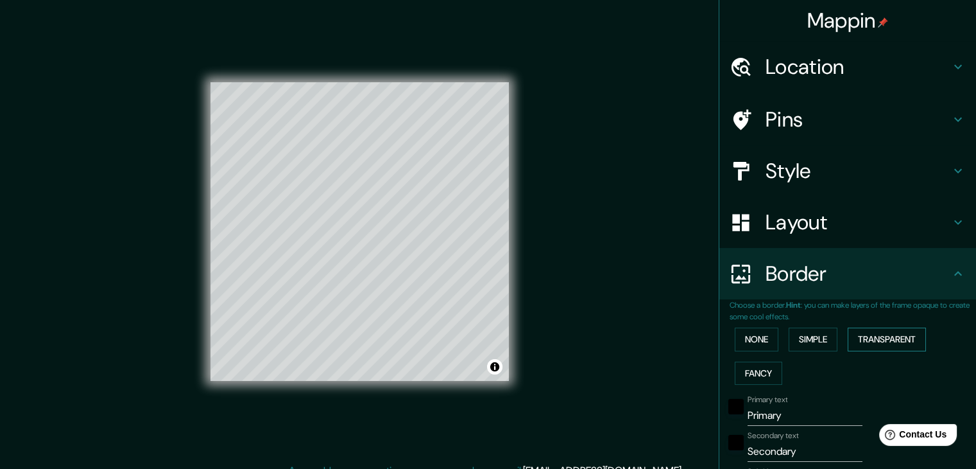
click at [901, 340] on button "Transparent" at bounding box center [887, 339] width 78 height 24
click at [807, 339] on button "Simple" at bounding box center [813, 339] width 49 height 24
click at [736, 332] on button "None" at bounding box center [757, 339] width 44 height 24
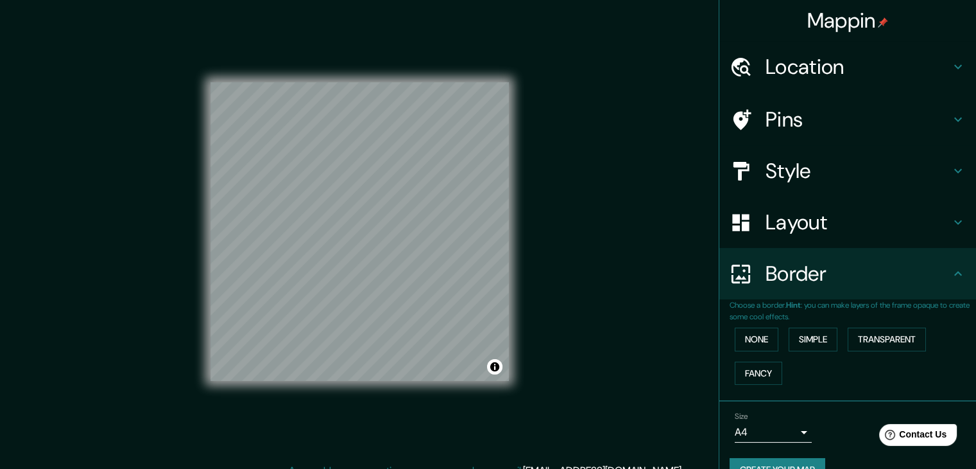
click at [913, 126] on h4 "Pins" at bounding box center [858, 120] width 185 height 26
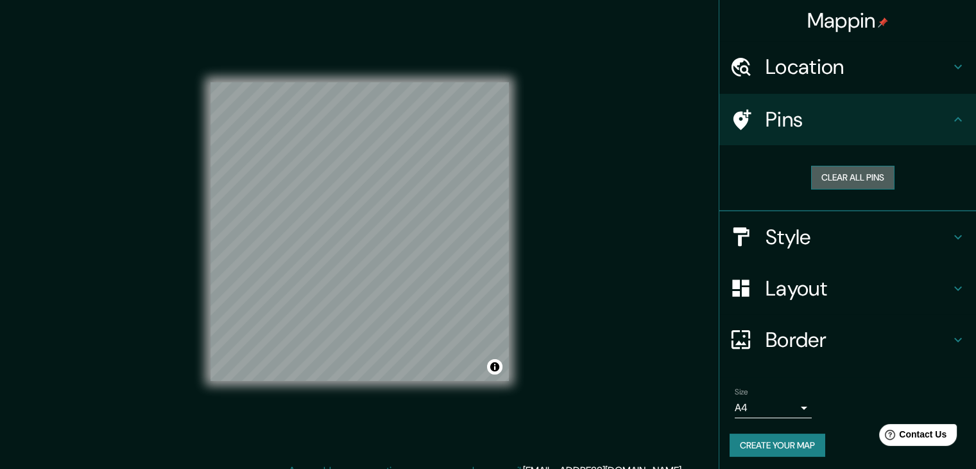
click at [827, 171] on button "Clear all pins" at bounding box center [852, 178] width 83 height 24
click at [796, 438] on button "Create your map" at bounding box center [778, 445] width 96 height 24
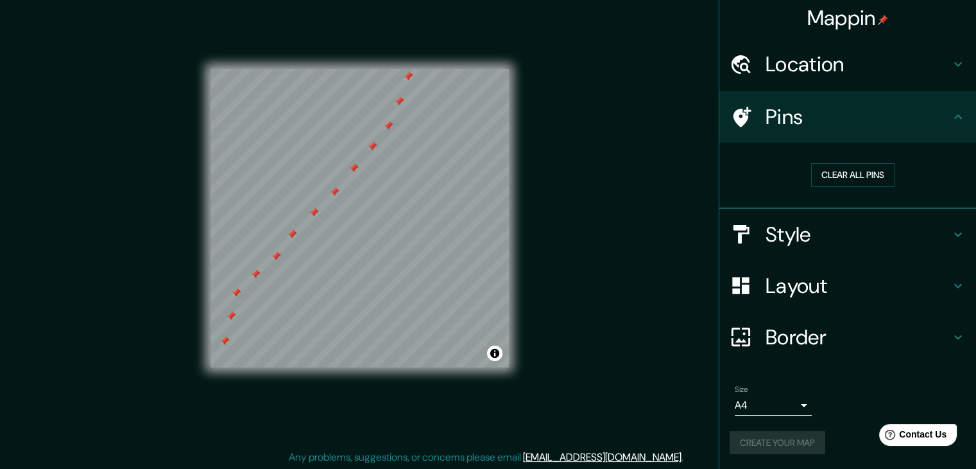
scroll to position [15, 0]
click at [612, 356] on div "Mappin Location [GEOGRAPHIC_DATA], [GEOGRAPHIC_DATA] Pins Clear all pins Style …" at bounding box center [488, 226] width 976 height 483
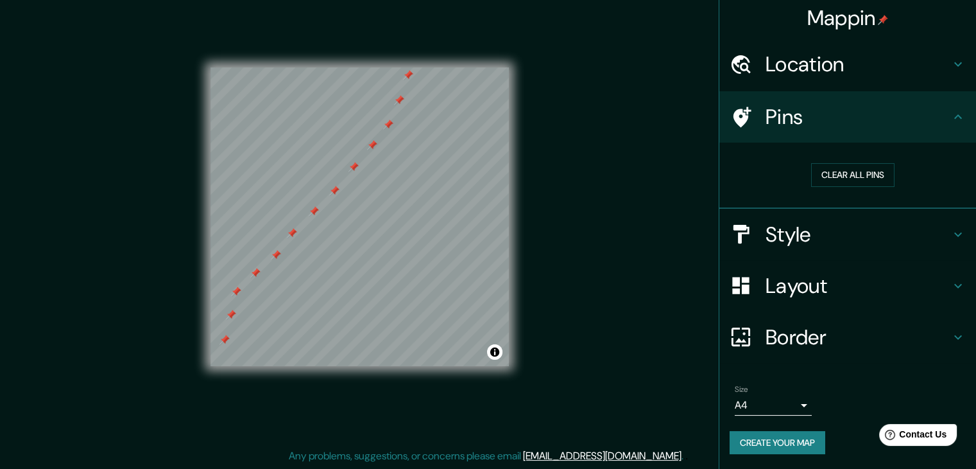
click at [797, 443] on button "Create your map" at bounding box center [778, 443] width 96 height 24
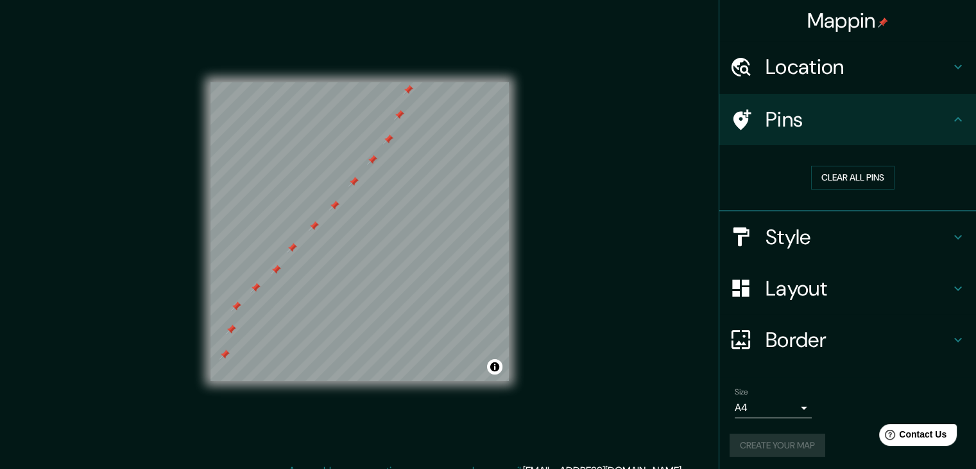
scroll to position [3, 0]
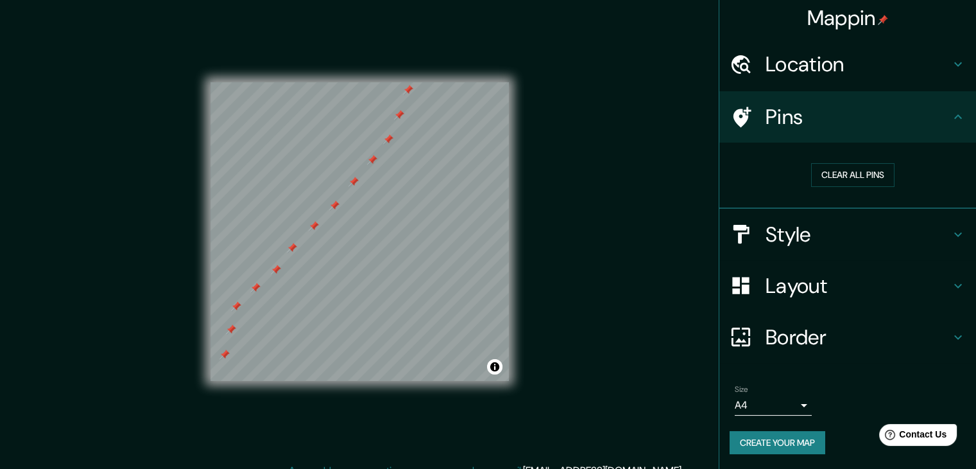
click at [752, 445] on button "Create your map" at bounding box center [778, 443] width 96 height 24
click at [795, 441] on button "Create your map" at bounding box center [778, 443] width 96 height 24
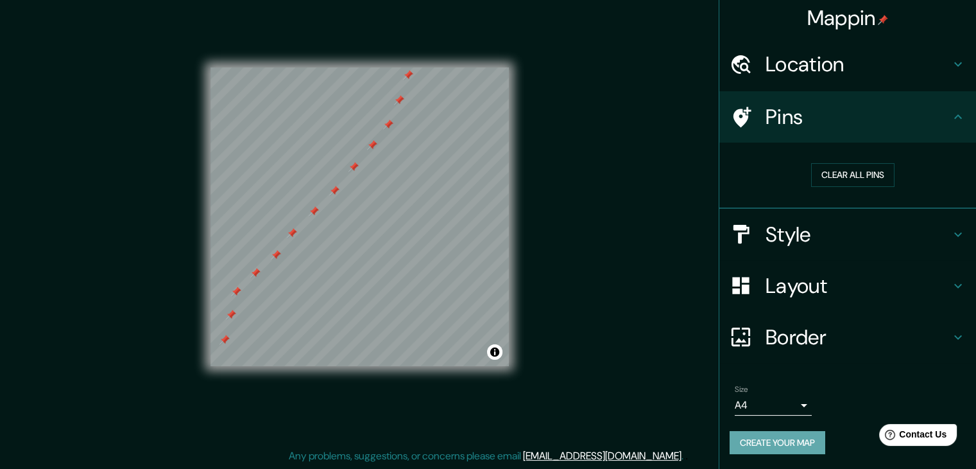
click at [786, 444] on button "Create your map" at bounding box center [778, 443] width 96 height 24
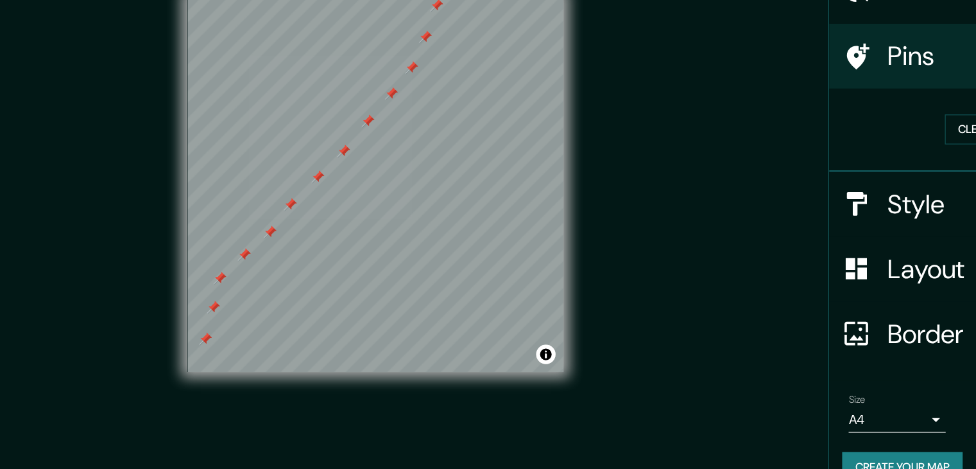
scroll to position [13, 0]
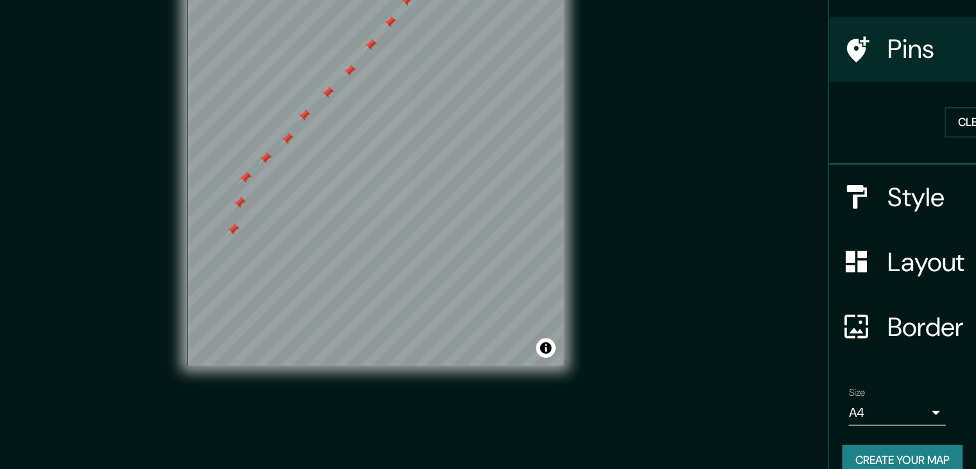
click at [249, 259] on div at bounding box center [246, 260] width 10 height 10
click at [252, 243] on div at bounding box center [251, 239] width 10 height 10
click at [259, 221] on div at bounding box center [256, 219] width 10 height 10
click at [267, 206] on div at bounding box center [272, 203] width 10 height 10
click at [287, 188] on div at bounding box center [289, 188] width 10 height 10
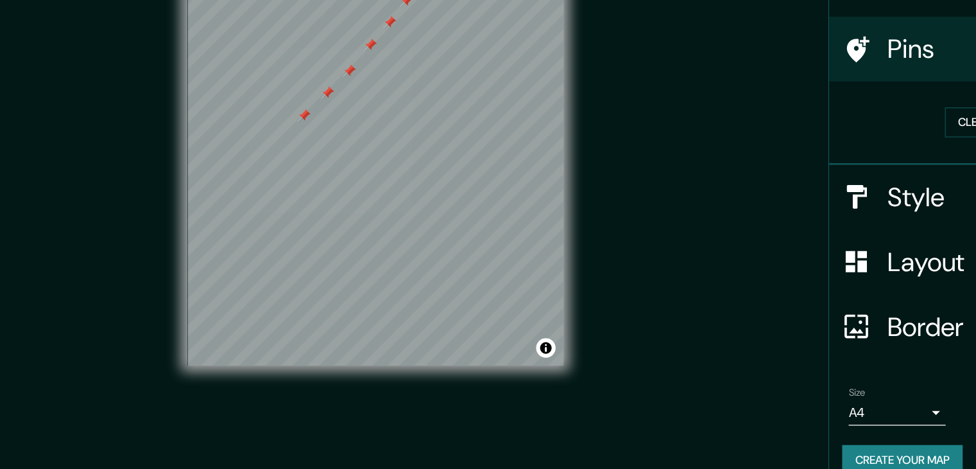
click at [298, 173] on div at bounding box center [303, 169] width 10 height 10
click at [322, 151] on div at bounding box center [321, 151] width 10 height 10
click at [340, 132] on div at bounding box center [339, 134] width 10 height 10
click at [352, 112] on div at bounding box center [355, 113] width 10 height 10
click at [371, 99] on div at bounding box center [371, 96] width 10 height 10
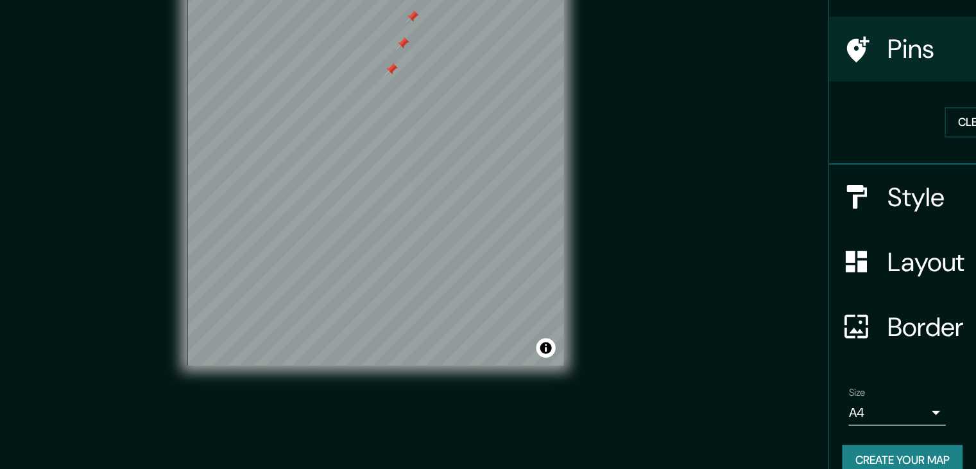
click at [371, 130] on div at bounding box center [372, 133] width 10 height 10
click at [384, 110] on div at bounding box center [381, 112] width 10 height 10
click at [392, 91] on div at bounding box center [391, 94] width 10 height 10
click at [390, 90] on div at bounding box center [389, 91] width 10 height 10
